Goal: Transaction & Acquisition: Purchase product/service

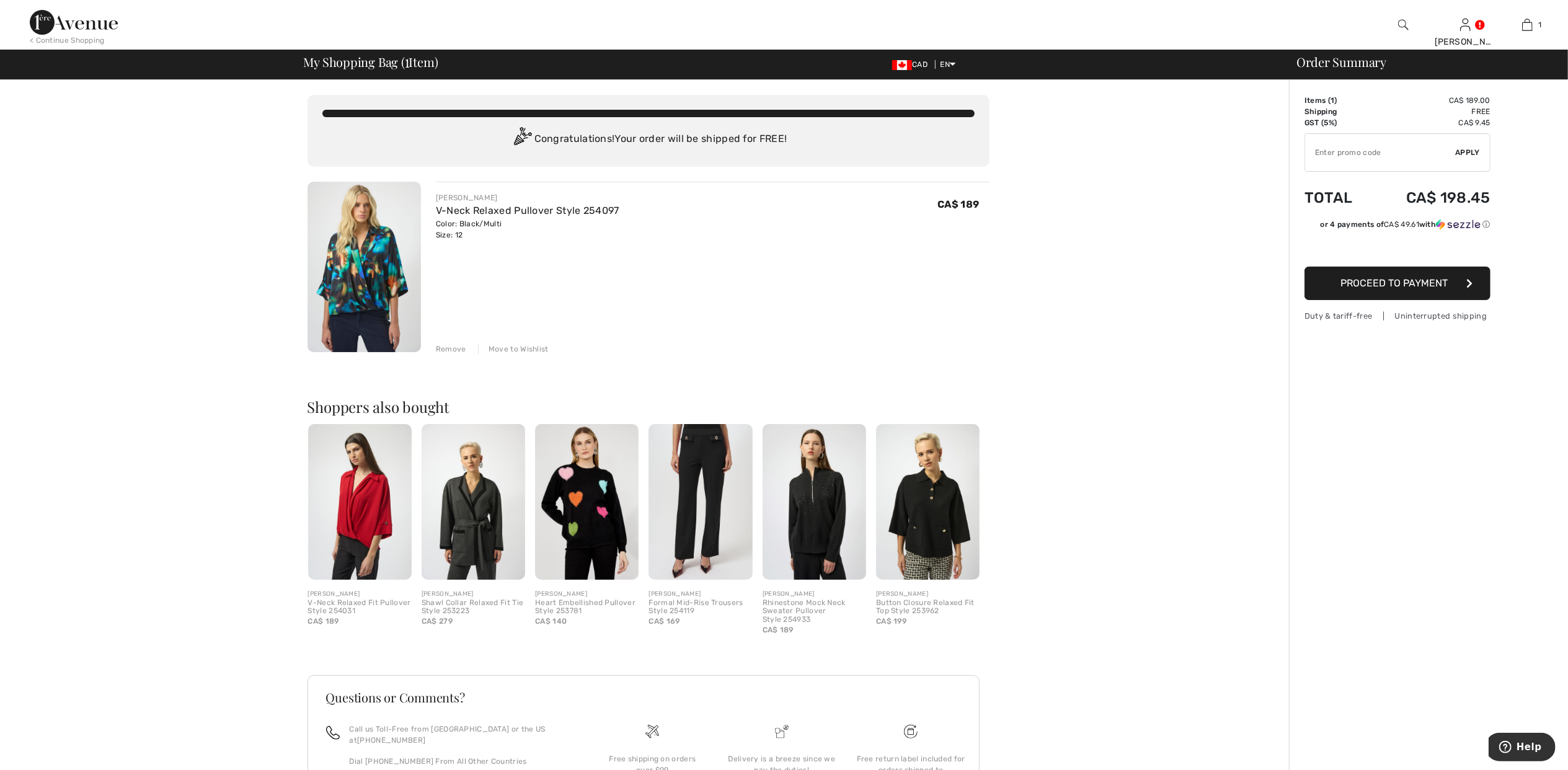
click at [368, 516] on img at bounding box center [360, 502] width 103 height 156
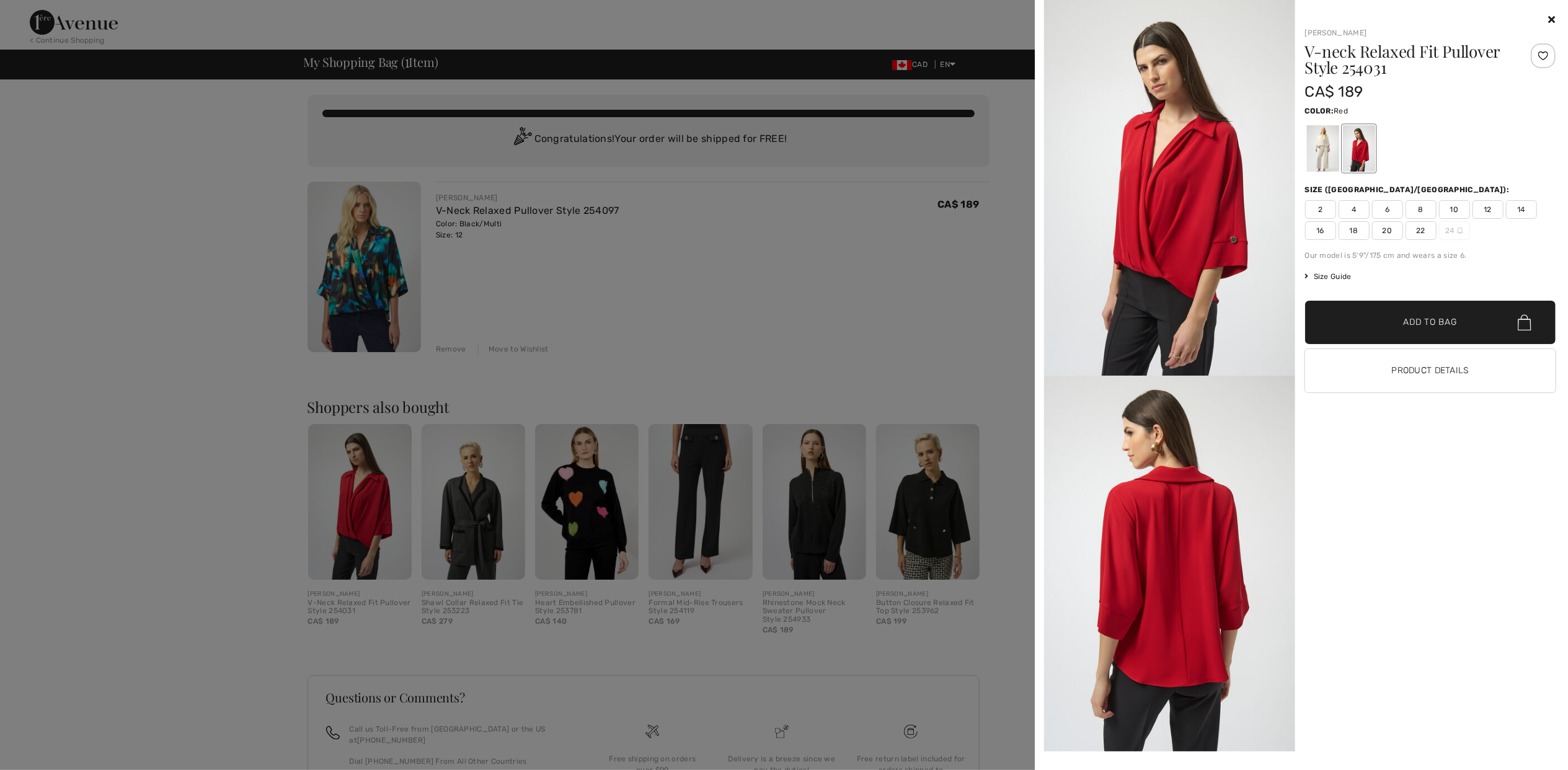
click at [0, 243] on html "We value your privacy We use cookies to enhance your browsing experience, serve…" at bounding box center [784, 385] width 1568 height 770
click at [1555, 18] on icon at bounding box center [1552, 18] width 7 height 10
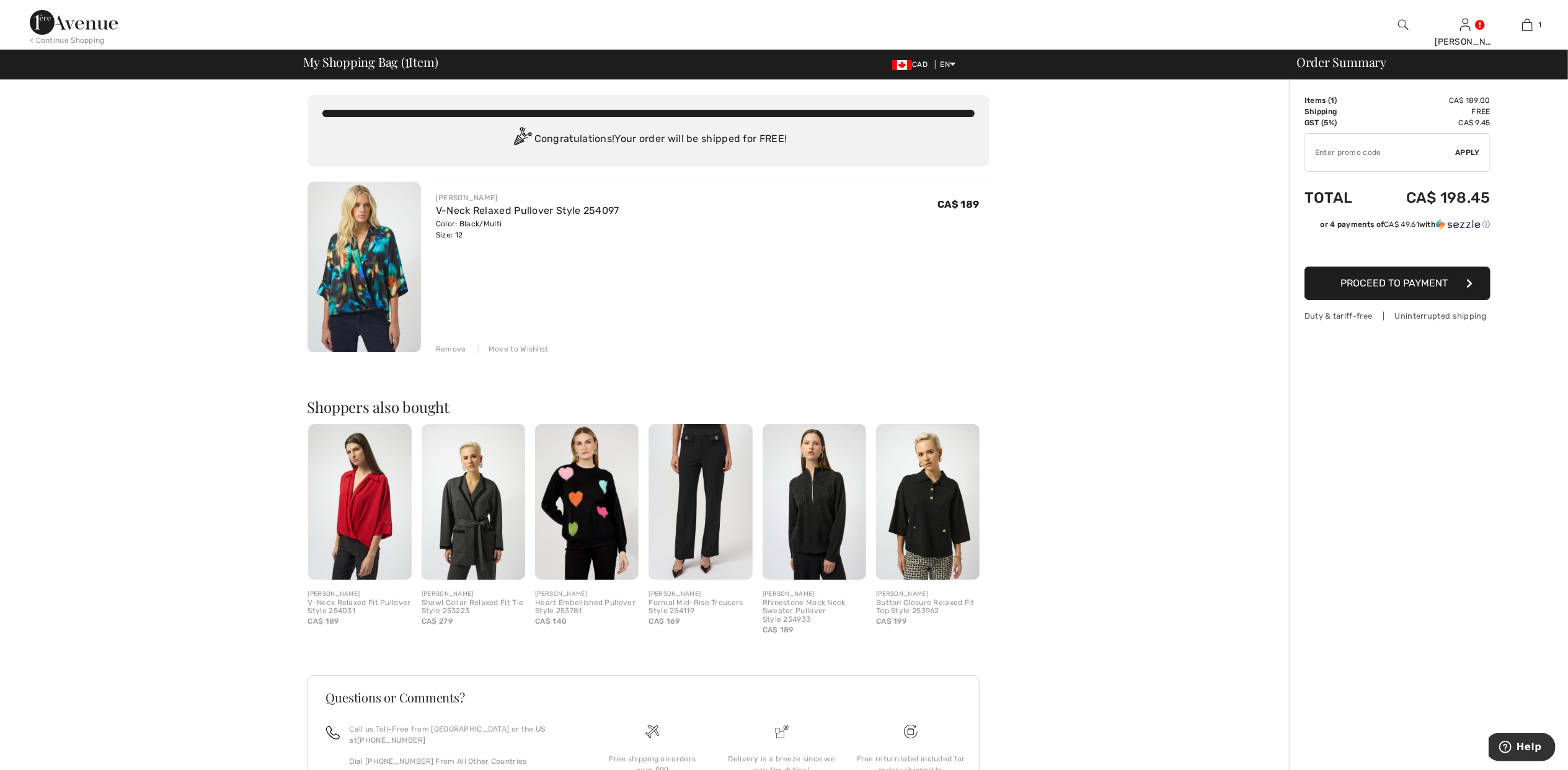
click at [1382, 284] on span "Proceed to Payment" at bounding box center [1395, 283] width 108 height 11
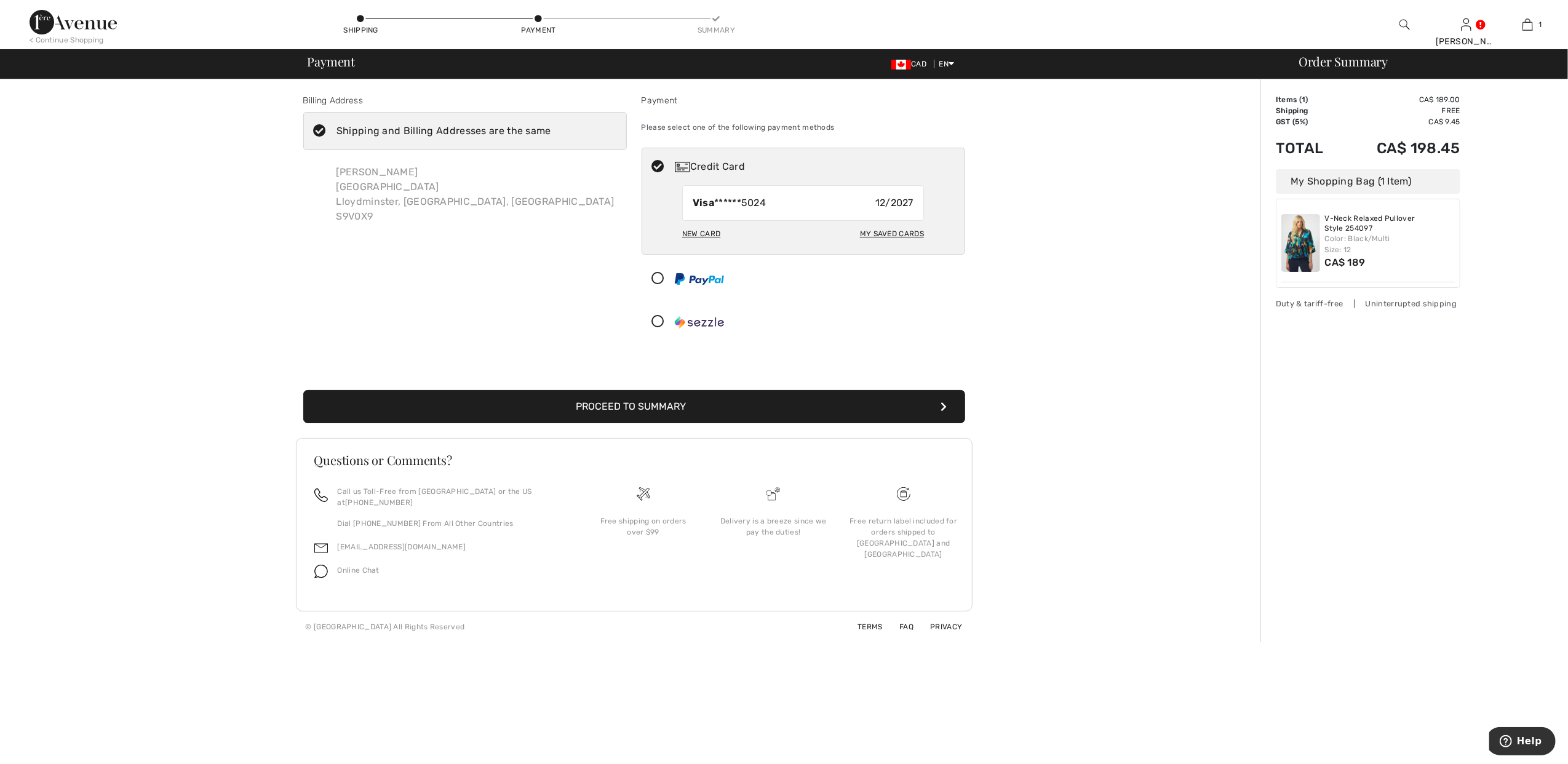
click at [653, 405] on button "Proceed to Summary" at bounding box center [634, 406] width 662 height 33
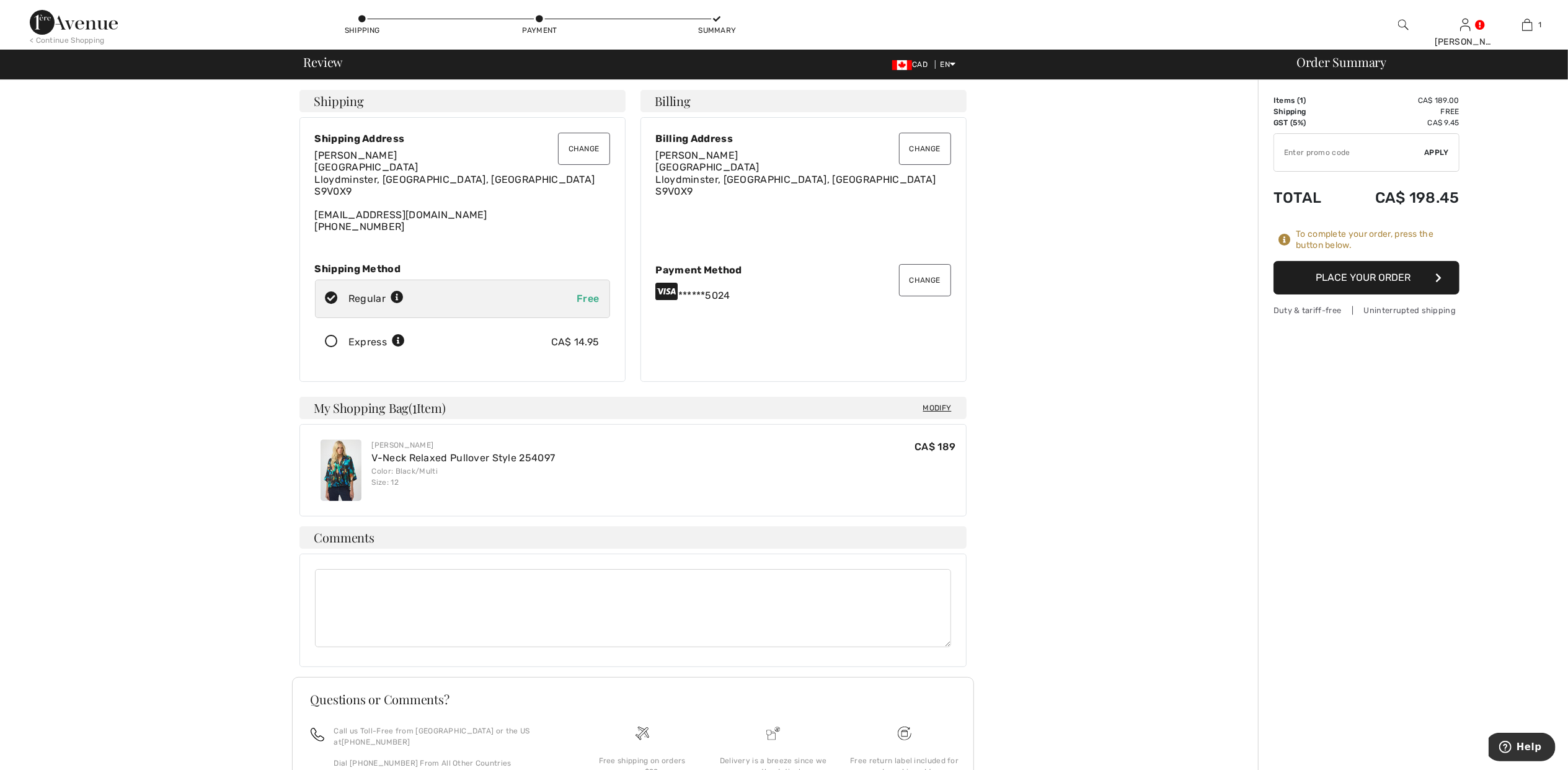
click at [1364, 276] on button "Place Your Order" at bounding box center [1367, 277] width 186 height 33
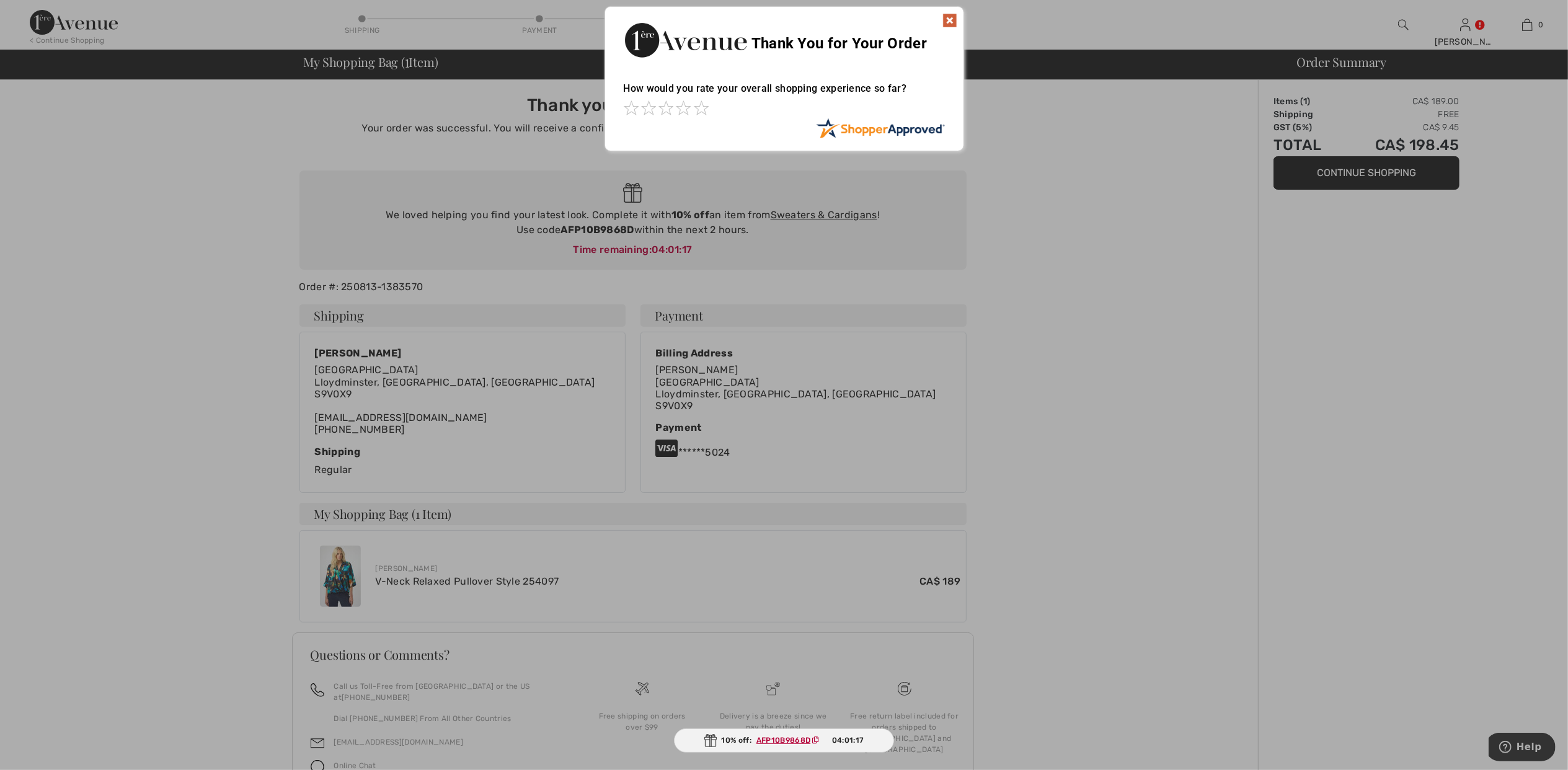
click at [788, 734] on div "10% off: AFP10B9868D 04:01:17" at bounding box center [784, 741] width 220 height 24
click at [948, 21] on img at bounding box center [949, 20] width 15 height 15
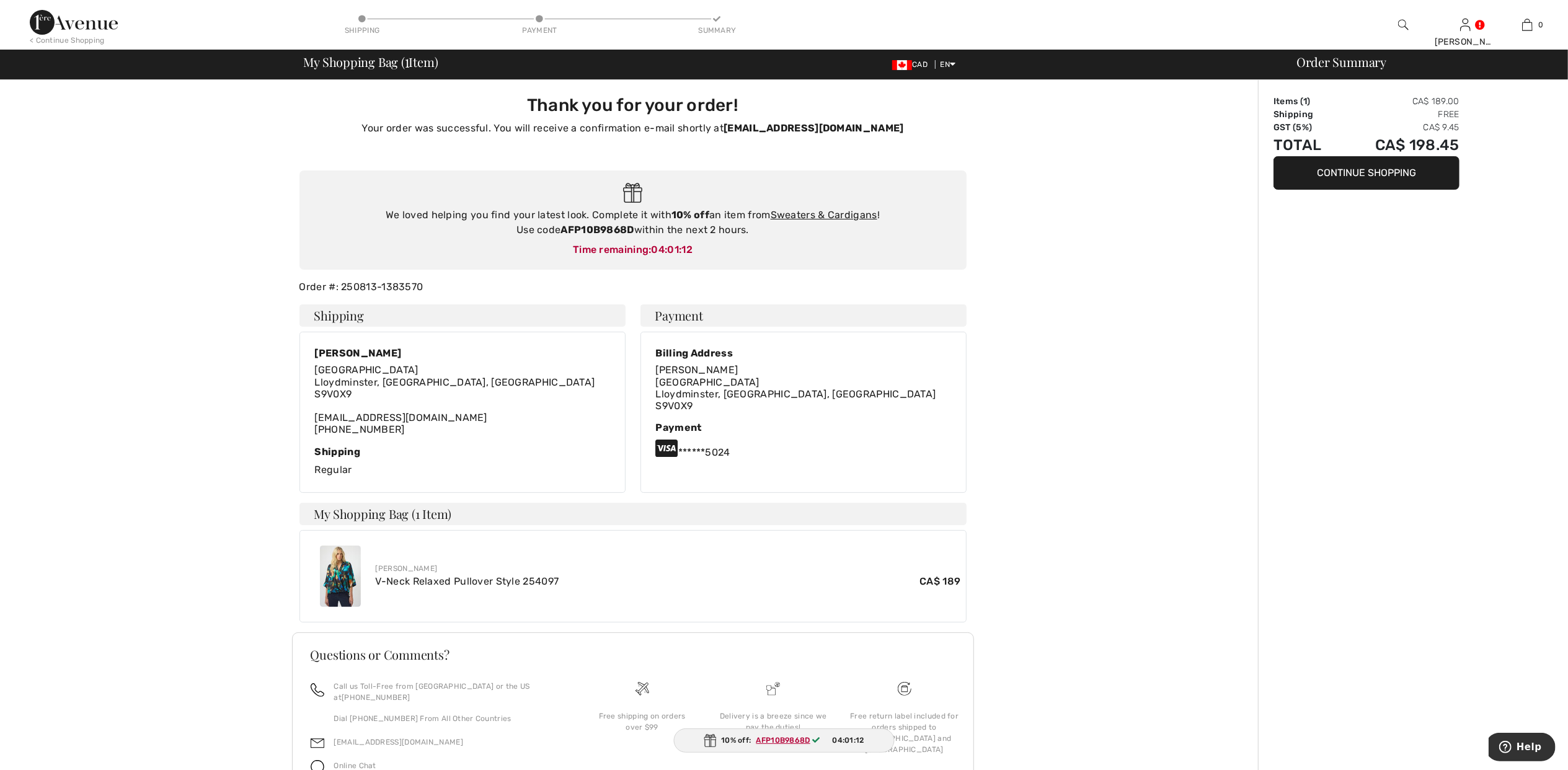
click at [777, 738] on ins "AFP10B9868D" at bounding box center [784, 740] width 54 height 9
